Goal: Information Seeking & Learning: Learn about a topic

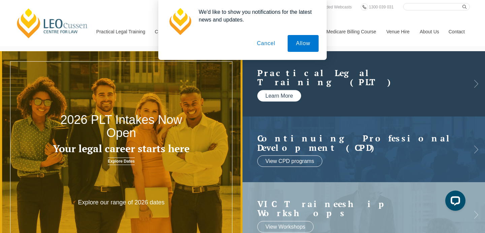
click at [281, 100] on link "Learn More" at bounding box center [280, 95] width 44 height 11
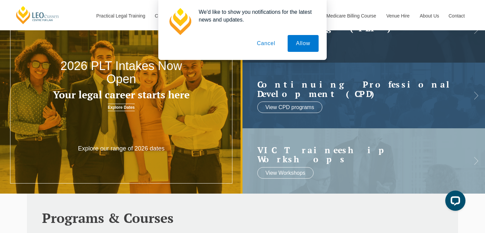
scroll to position [53, 0]
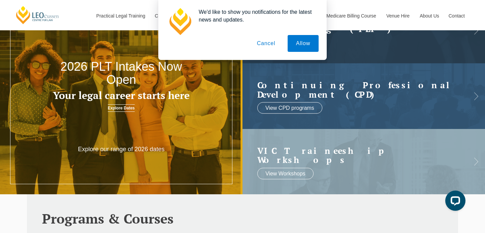
click at [267, 46] on button "Cancel" at bounding box center [266, 43] width 35 height 17
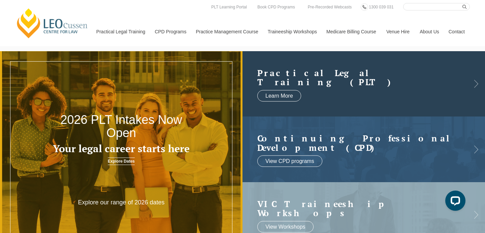
scroll to position [0, 0]
click at [289, 95] on link "Learn More" at bounding box center [280, 95] width 44 height 11
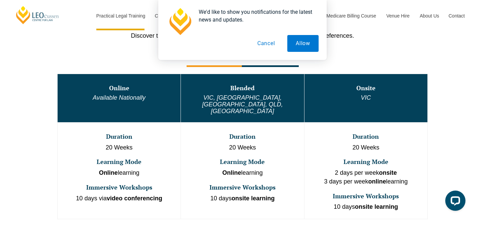
scroll to position [350, 0]
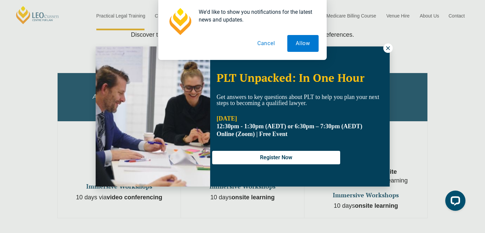
click at [387, 46] on div "We'd like to show you notifications for the latest news and updates. Allow Canc…" at bounding box center [242, 30] width 485 height 60
click at [389, 48] on div "We'd like to show you notifications for the latest news and updates. Allow Canc…" at bounding box center [242, 30] width 485 height 60
click at [270, 37] on button "Cancel" at bounding box center [266, 43] width 35 height 17
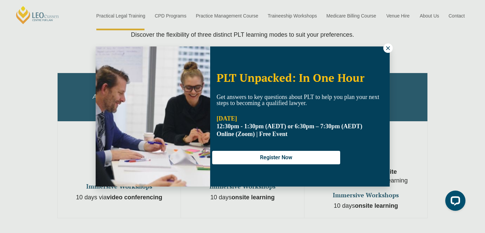
click at [387, 48] on icon at bounding box center [388, 48] width 6 height 6
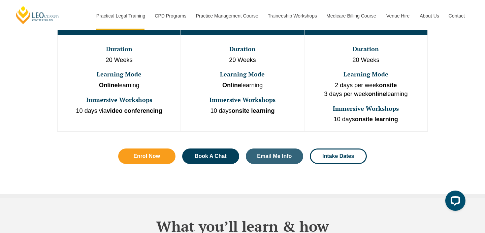
scroll to position [441, 0]
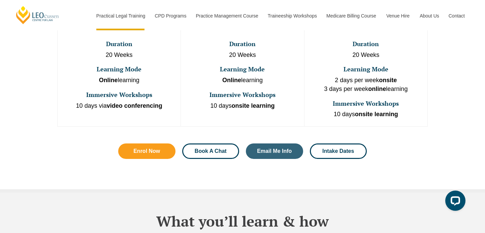
click at [224, 144] on link "Book A Chat" at bounding box center [210, 152] width 57 height 16
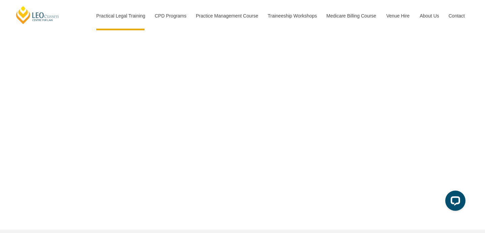
scroll to position [2197, 0]
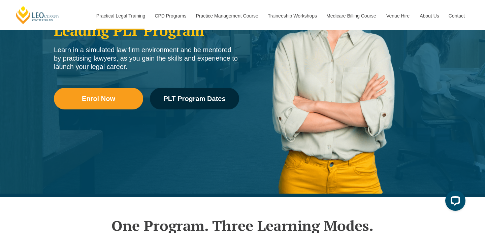
scroll to position [128, 0]
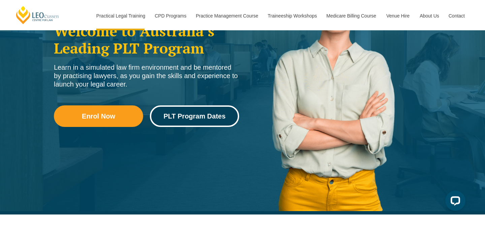
click at [199, 122] on link "PLT Program Dates" at bounding box center [194, 117] width 89 height 22
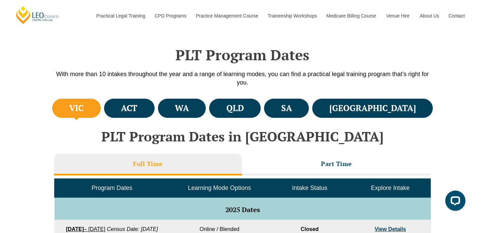
scroll to position [189, 0]
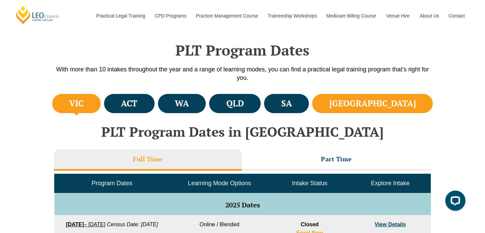
click at [399, 99] on h4 "NSW" at bounding box center [373, 103] width 87 height 11
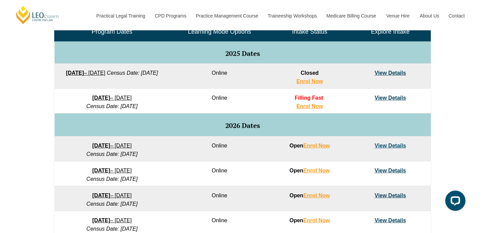
scroll to position [342, 0]
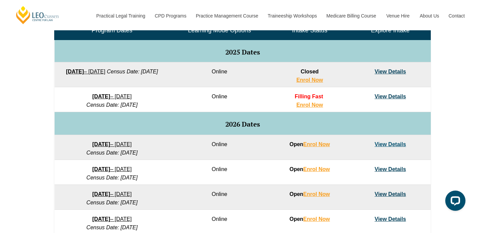
click at [392, 96] on link "View Details" at bounding box center [390, 97] width 31 height 6
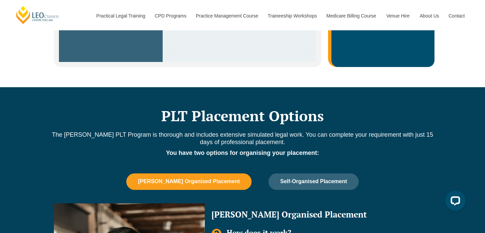
scroll to position [474, 0]
